Goal: Task Accomplishment & Management: Manage account settings

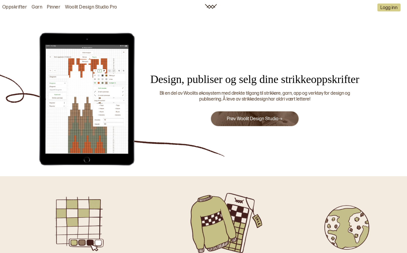
click at [389, 8] on button "Logg inn" at bounding box center [388, 8] width 23 height 8
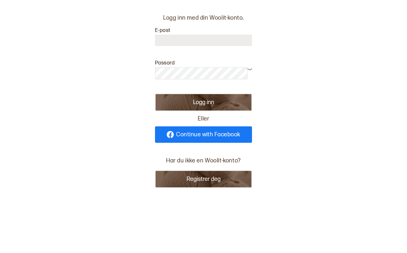
click at [216, 38] on input at bounding box center [203, 40] width 97 height 11
type input "**********"
click at [227, 101] on button "Logg inn" at bounding box center [203, 102] width 97 height 18
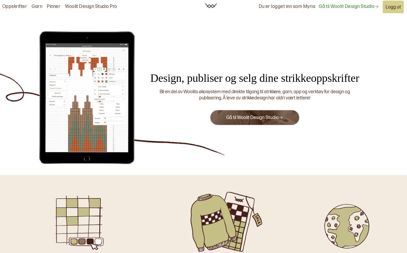
click at [272, 116] on link "Gå til Woolit Design Studio" at bounding box center [254, 118] width 57 height 6
click at [342, 111] on div "Gå til Woolit Design Studio" at bounding box center [254, 117] width 227 height 29
click at [291, 112] on button "Gå til Woolit Design Studio" at bounding box center [255, 118] width 90 height 16
click at [284, 110] on button "Gå til Woolit Design Studio" at bounding box center [255, 118] width 90 height 16
click at [279, 118] on icon at bounding box center [281, 117] width 4 height 4
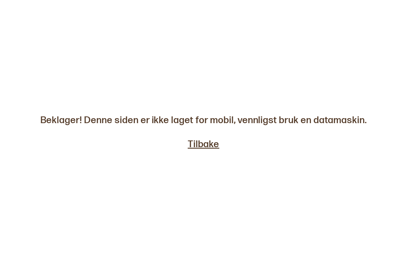
click at [219, 144] on link "Tilbake" at bounding box center [204, 144] width 32 height 12
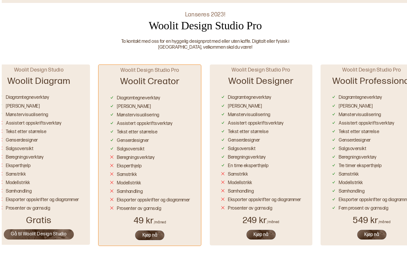
scroll to position [291, 0]
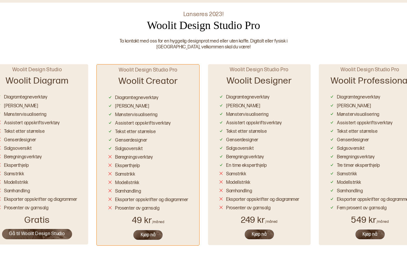
click at [49, 154] on div "Beregningsverktøy" at bounding box center [37, 155] width 81 height 8
click at [41, 230] on link "Gå til Woolit Design Studio" at bounding box center [37, 234] width 70 height 10
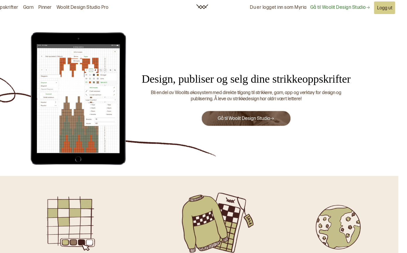
scroll to position [0, 9]
